Goal: Find specific page/section: Find specific page/section

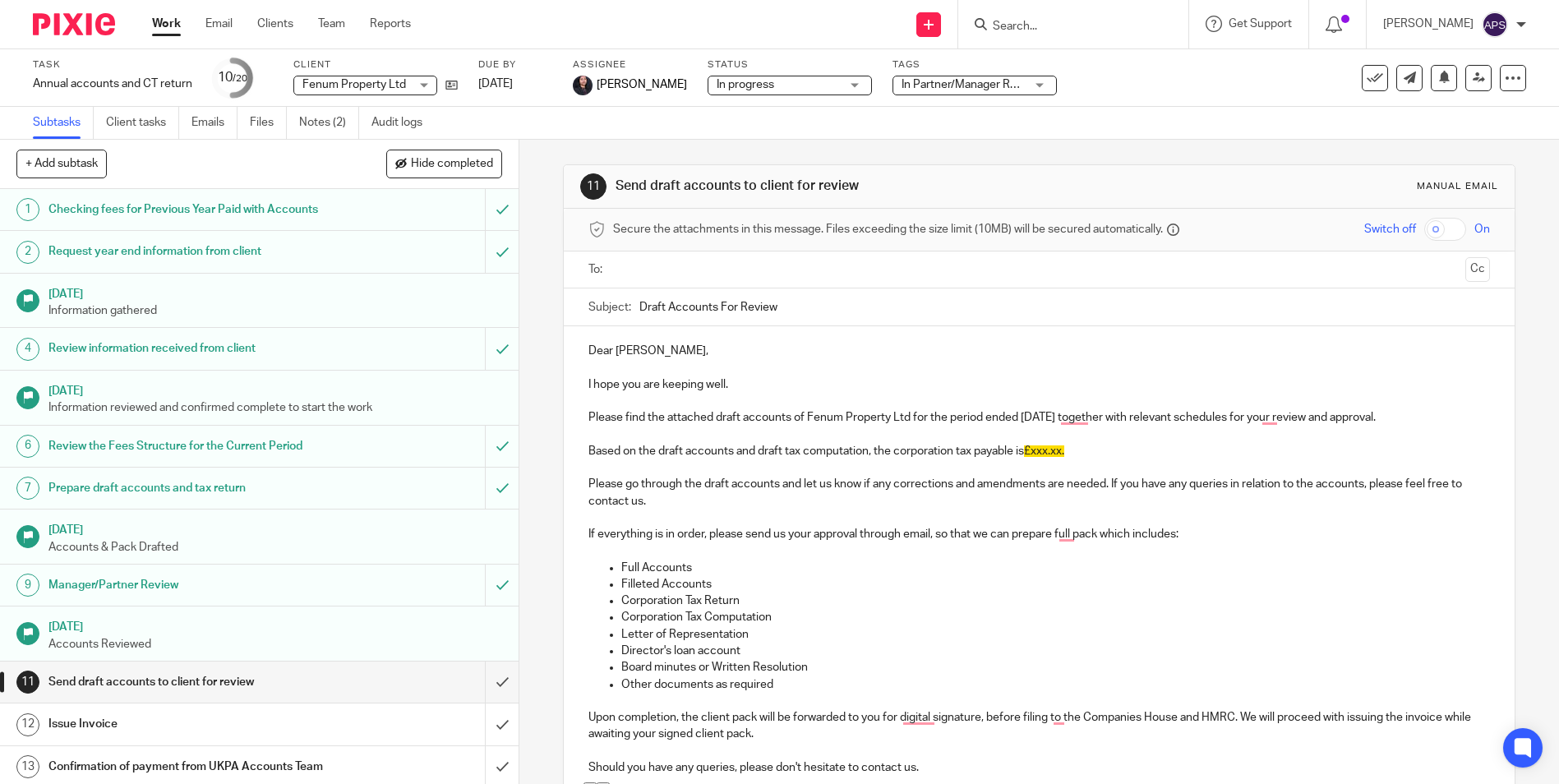
click at [1044, 24] on input "Search" at bounding box center [1065, 27] width 148 height 15
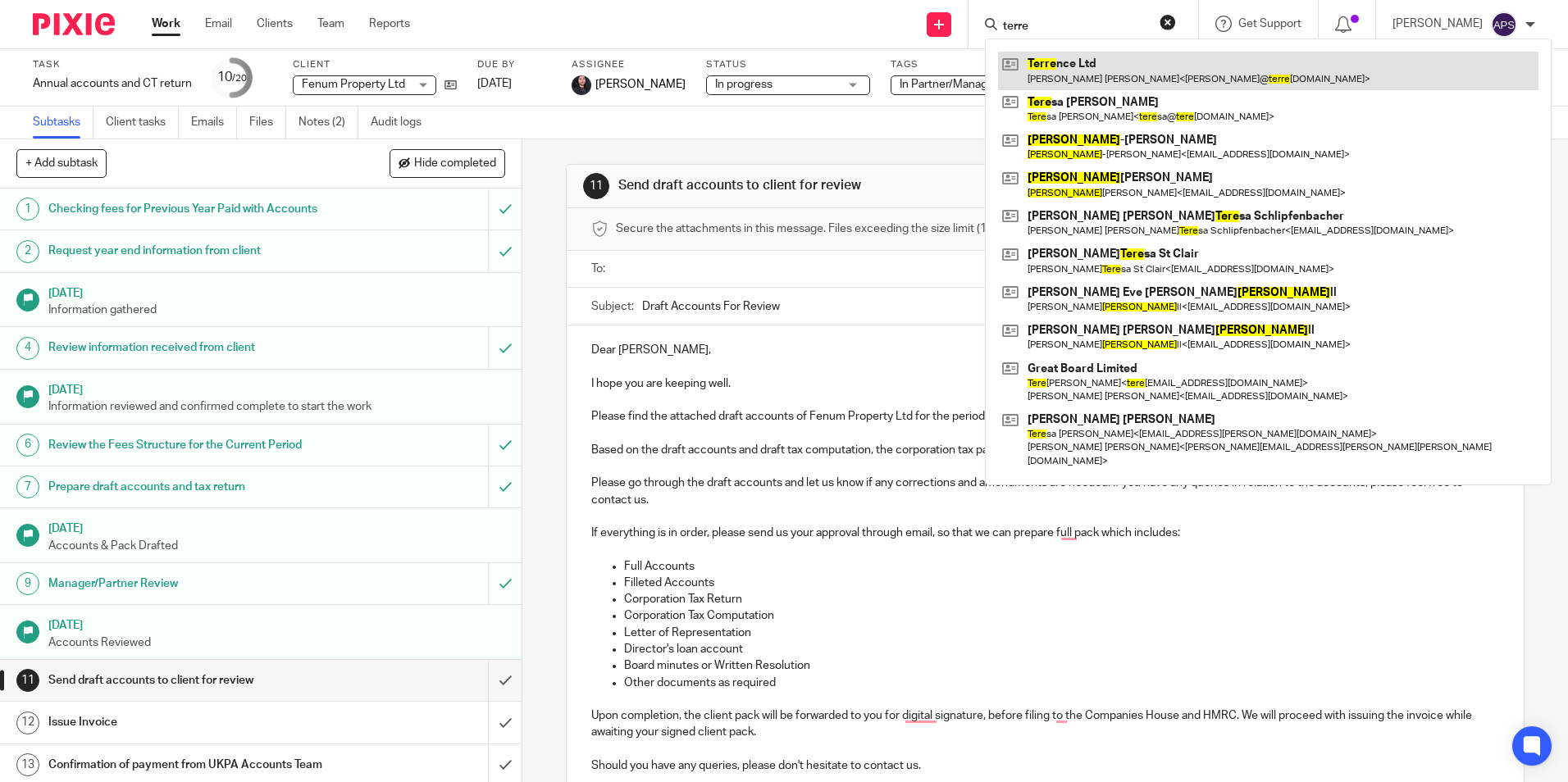
type input "terre"
click at [1079, 69] on link at bounding box center [1269, 71] width 541 height 38
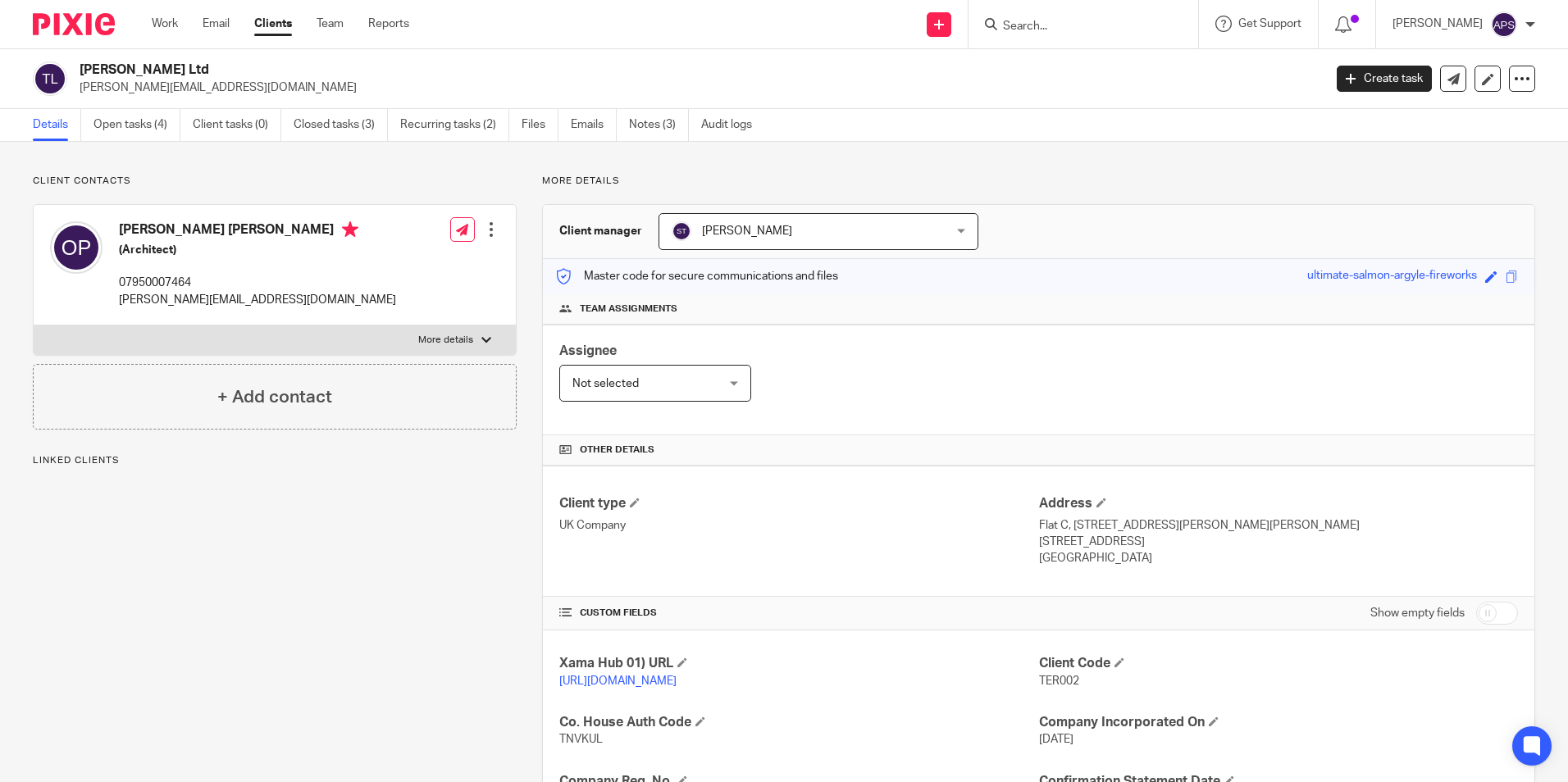
scroll to position [277, 0]
